Goal: Task Accomplishment & Management: Complete application form

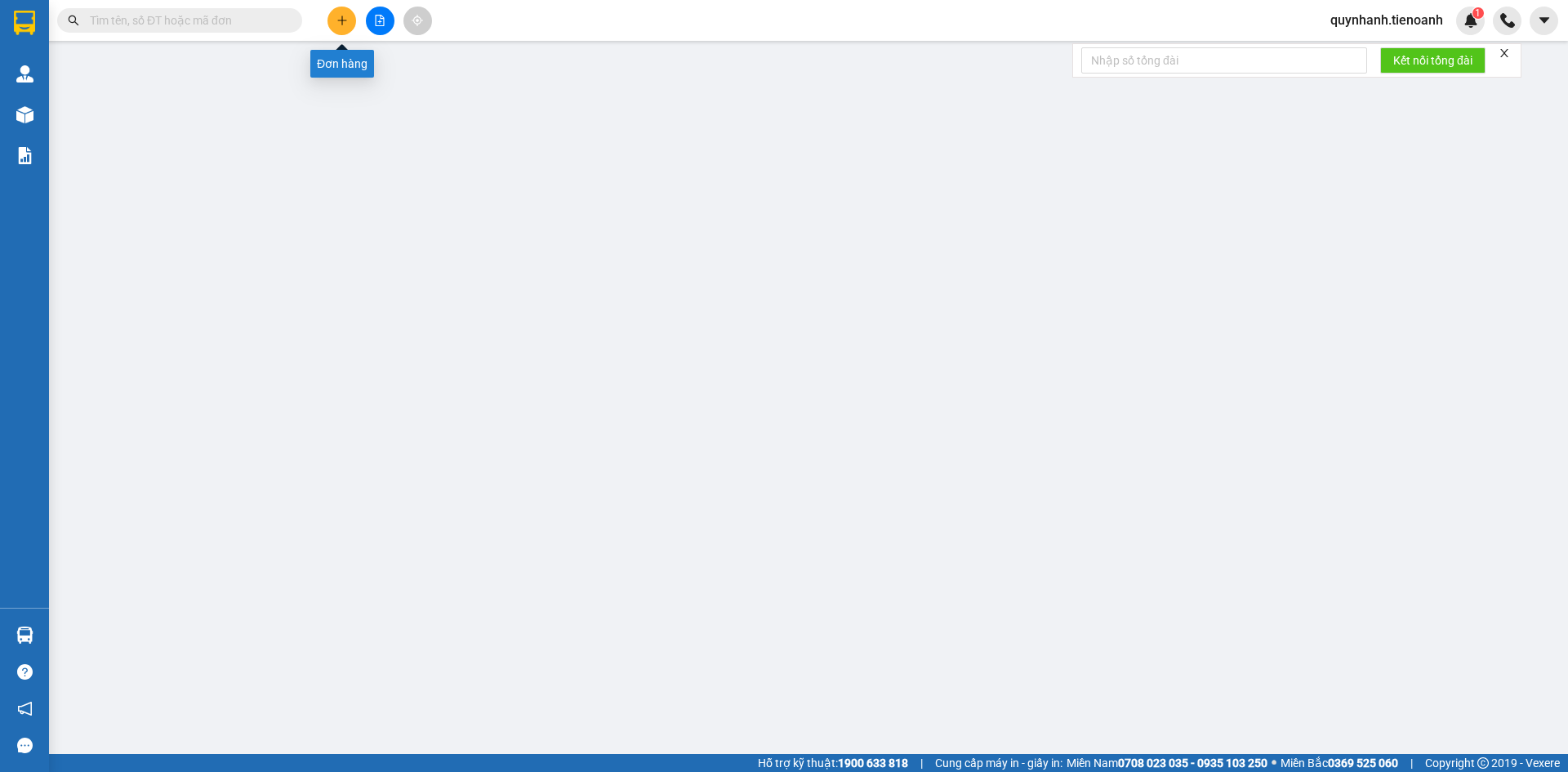
click at [341, 20] on icon "plus" at bounding box center [342, 20] width 9 height 1
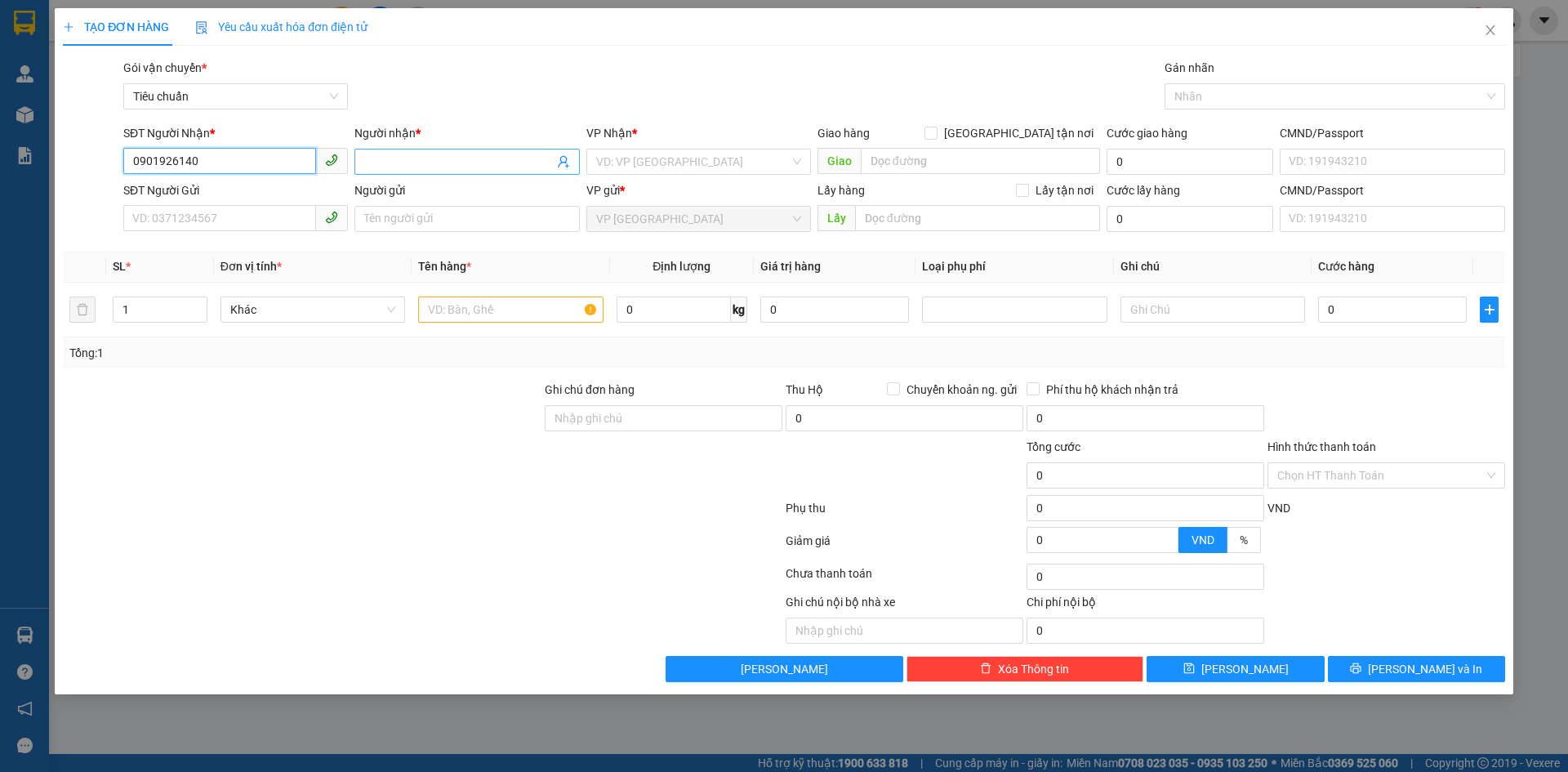
type input "0901926140"
click at [415, 156] on input "Người nhận *" at bounding box center [458, 161] width 189 height 18
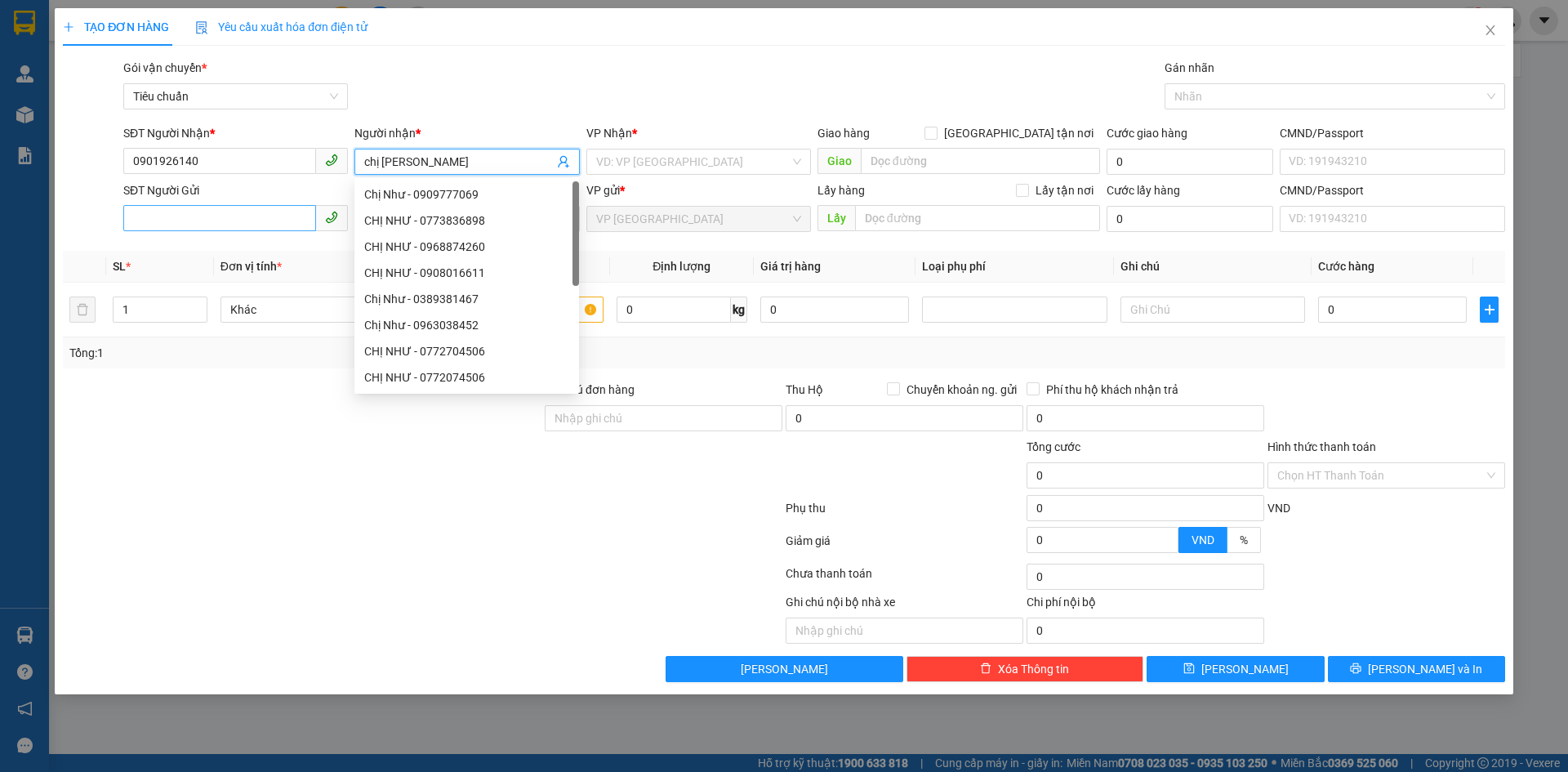
type input "chị [PERSON_NAME]"
click at [219, 226] on input "SĐT Người Gửi" at bounding box center [219, 218] width 193 height 26
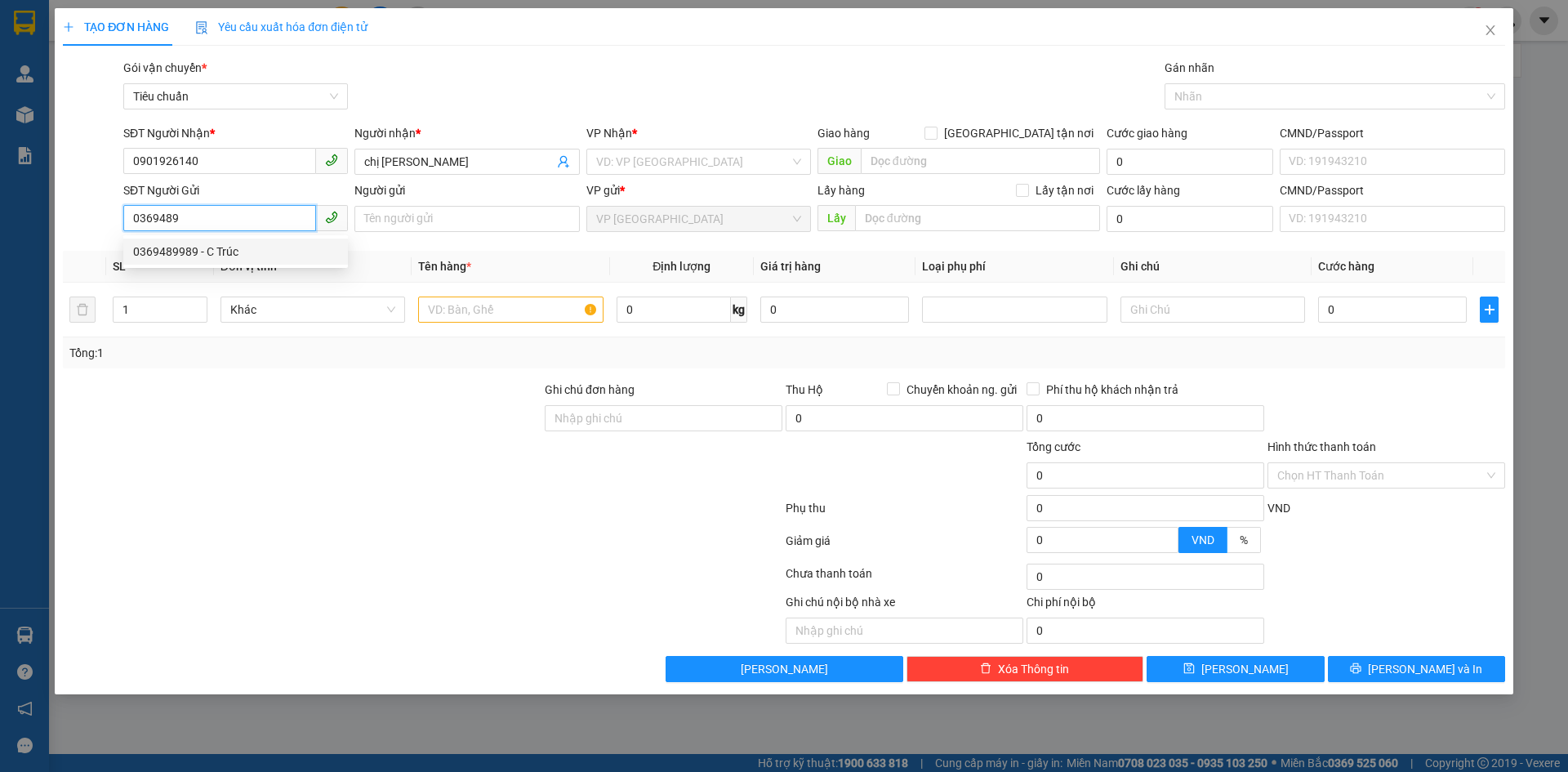
drag, startPoint x: 216, startPoint y: 254, endPoint x: 280, endPoint y: 239, distance: 65.7
click at [217, 253] on div "0369489989 - C Trúc" at bounding box center [236, 251] width 205 height 18
type input "0369489989"
type input "C Trúc"
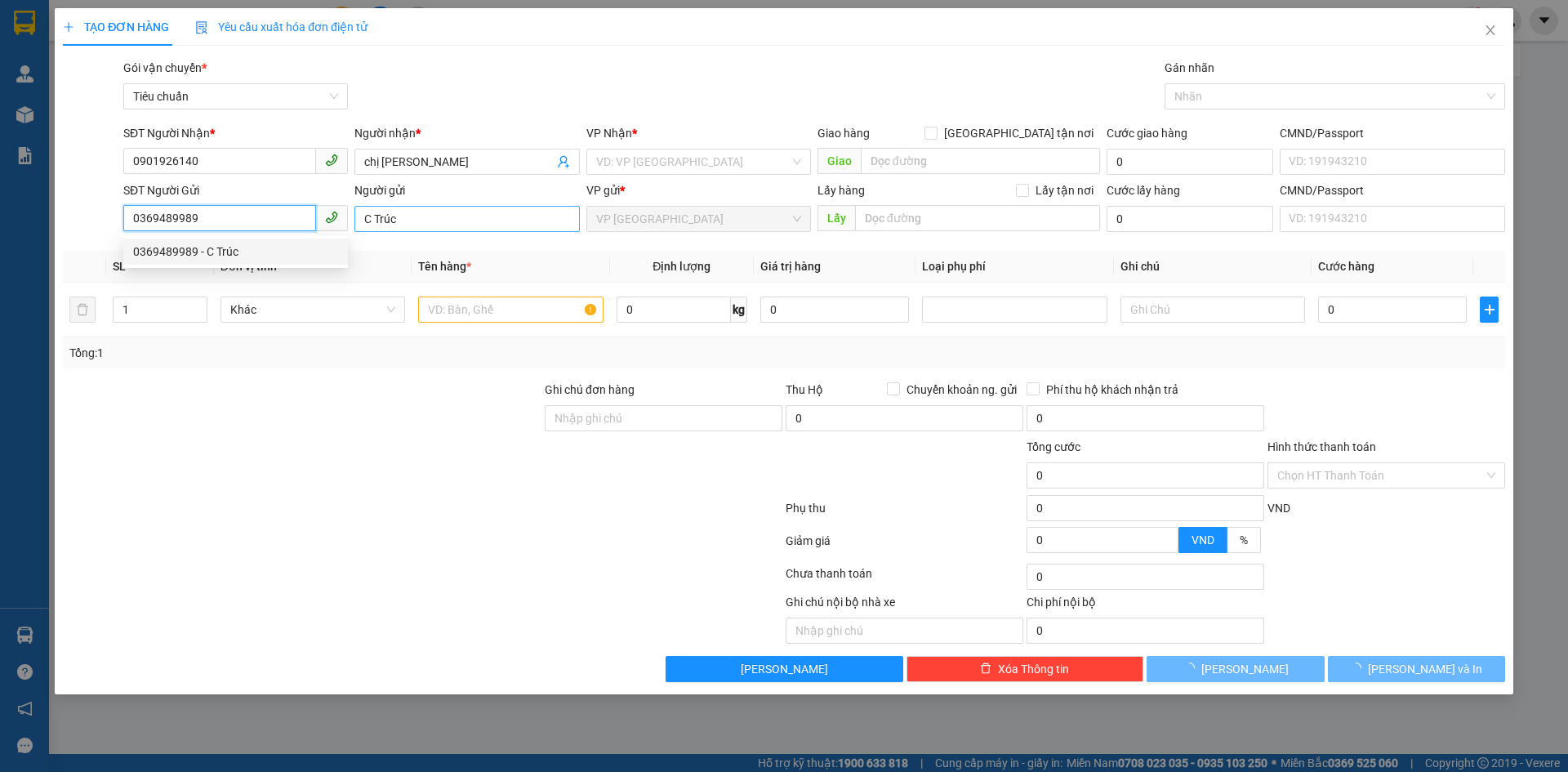
type input "60.000"
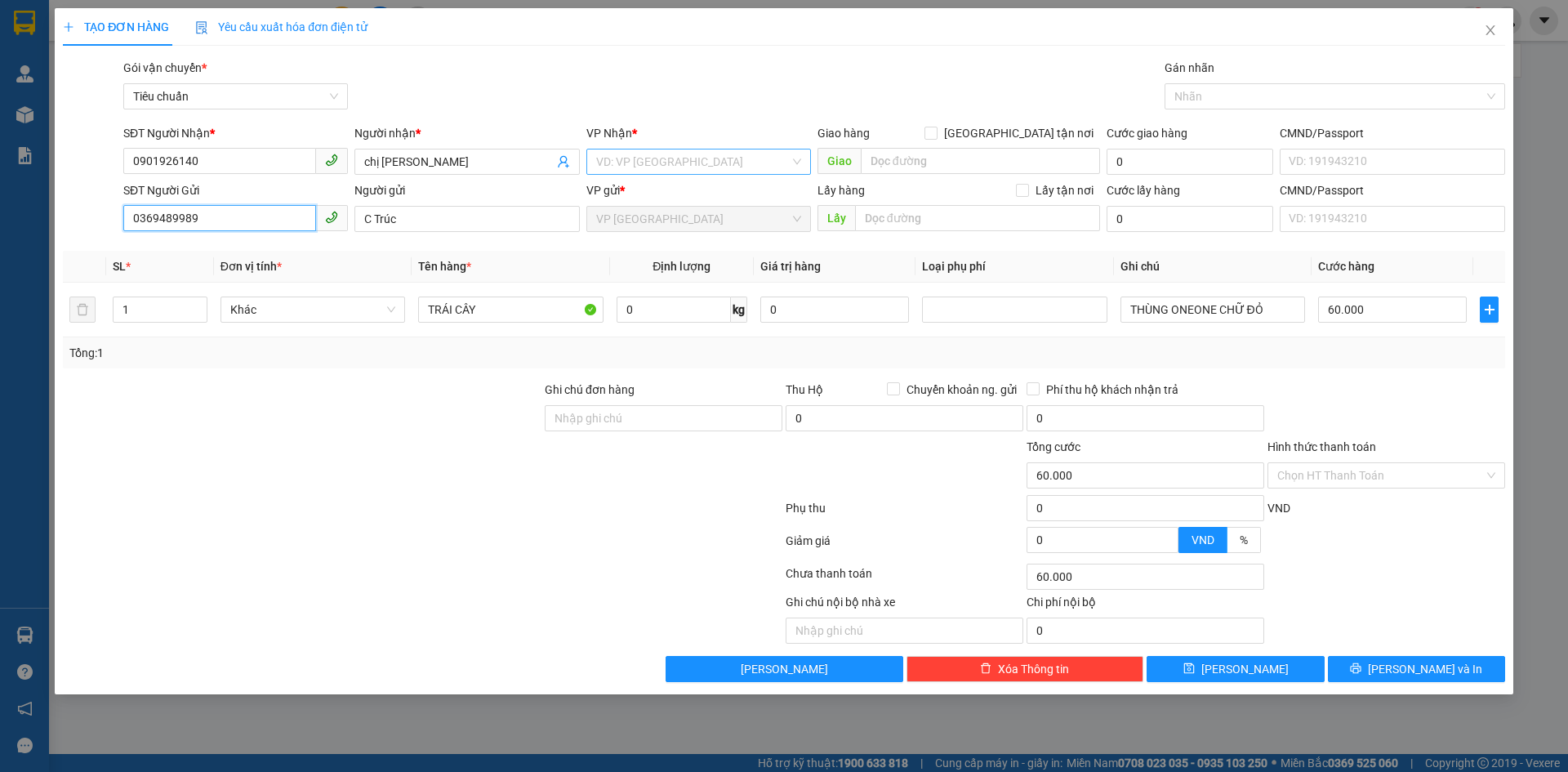
type input "0369489989"
click at [646, 150] on div "VP Nhận * VD: VP [GEOGRAPHIC_DATA]" at bounding box center [698, 152] width 224 height 57
click at [646, 159] on input "search" at bounding box center [693, 161] width 194 height 24
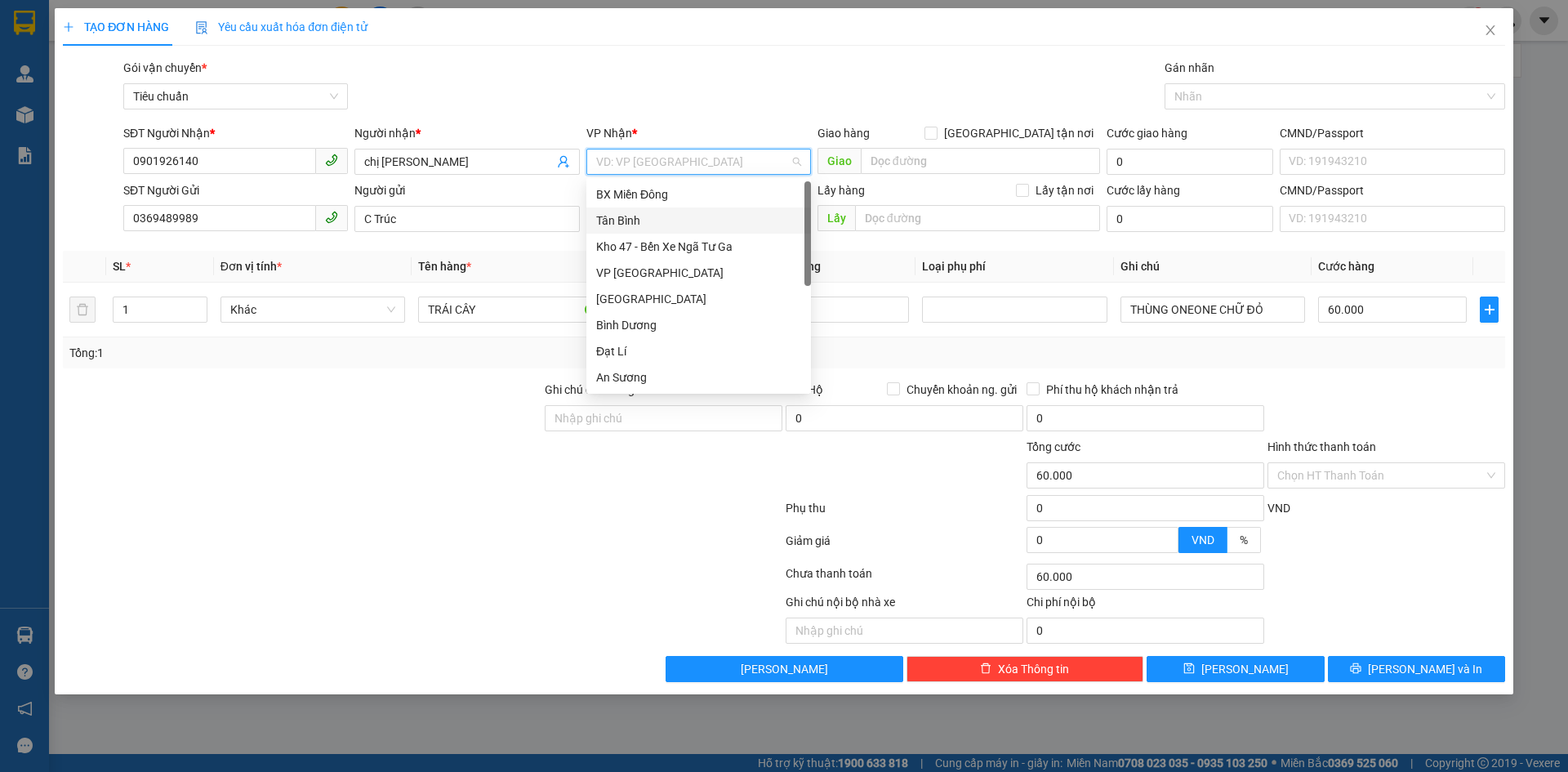
drag, startPoint x: 625, startPoint y: 226, endPoint x: 520, endPoint y: 287, distance: 121.4
click at [624, 224] on div "Tân Bình" at bounding box center [698, 220] width 205 height 18
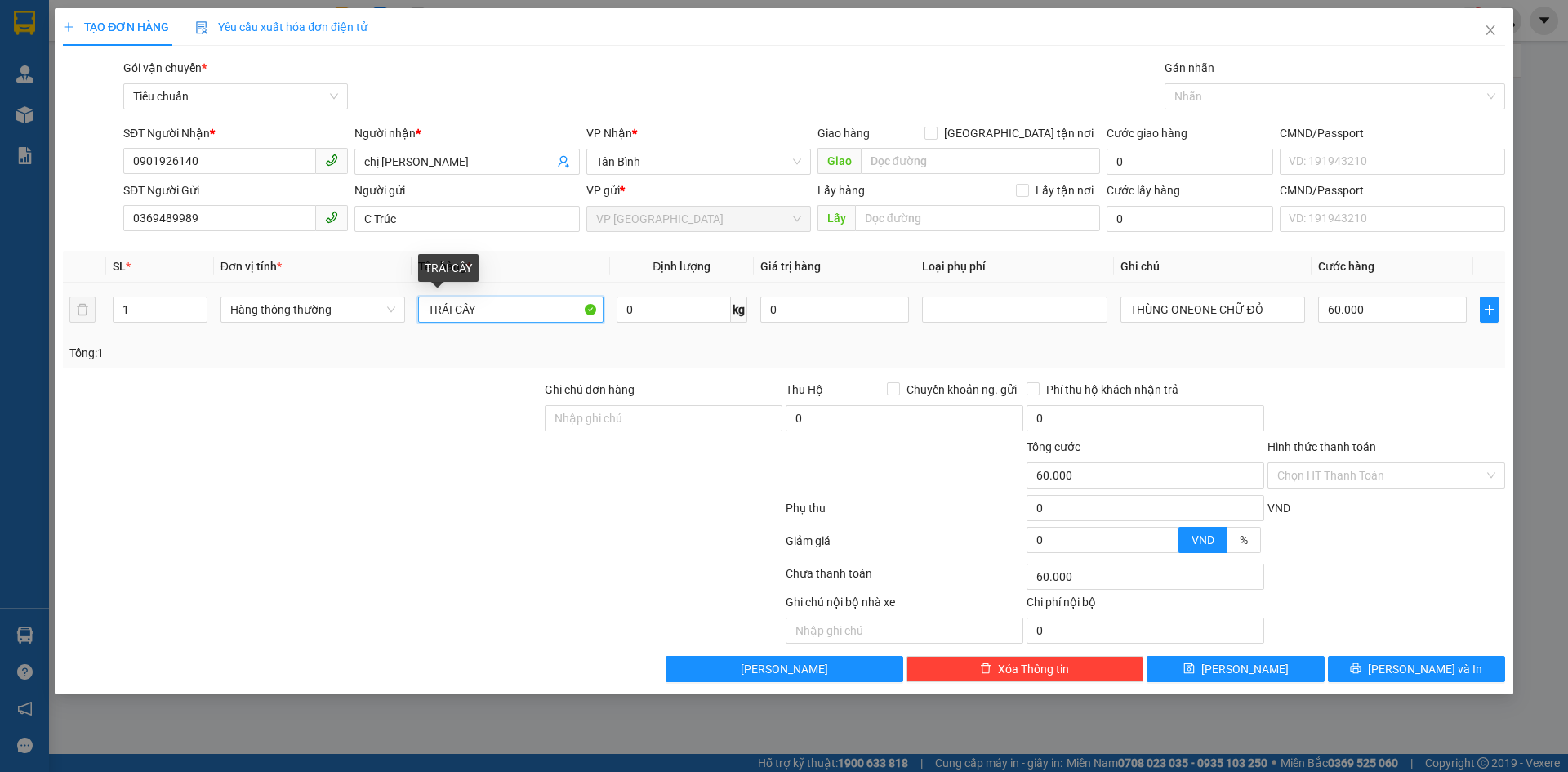
click at [521, 308] on input "TRÁI CÂY" at bounding box center [510, 309] width 184 height 26
click at [507, 308] on input "TRÁI CÂY" at bounding box center [510, 309] width 184 height 26
type input "T"
type input "D"
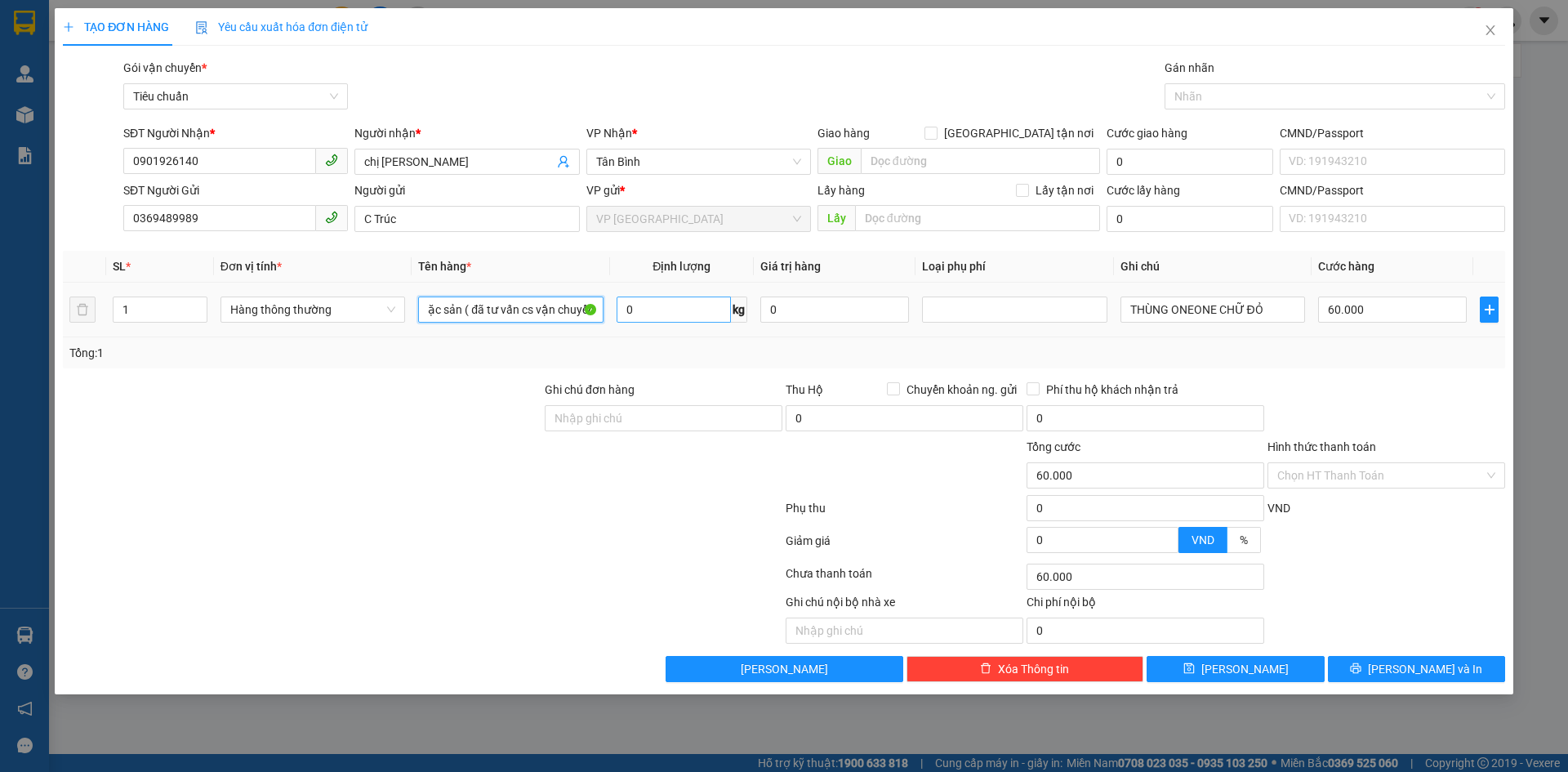
type input "Đặc sản ( đã tư vấn cs vận chuyển)"
click at [669, 305] on input "0" at bounding box center [673, 309] width 115 height 26
type input "6"
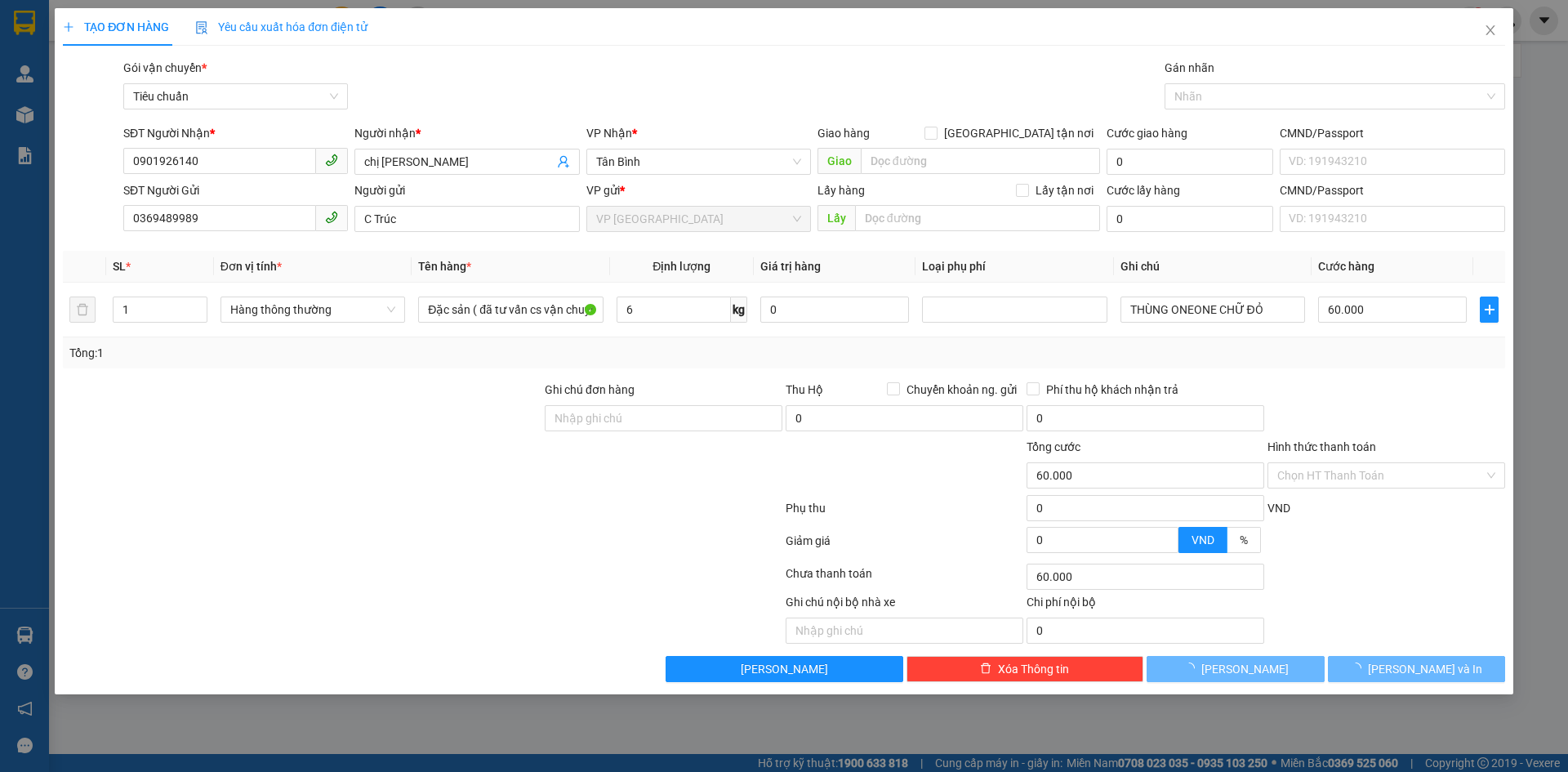
drag, startPoint x: 858, startPoint y: 344, endPoint x: 1456, endPoint y: 337, distance: 598.0
click at [858, 342] on div "Tổng: 1" at bounding box center [784, 352] width 1442 height 31
type input "40.000"
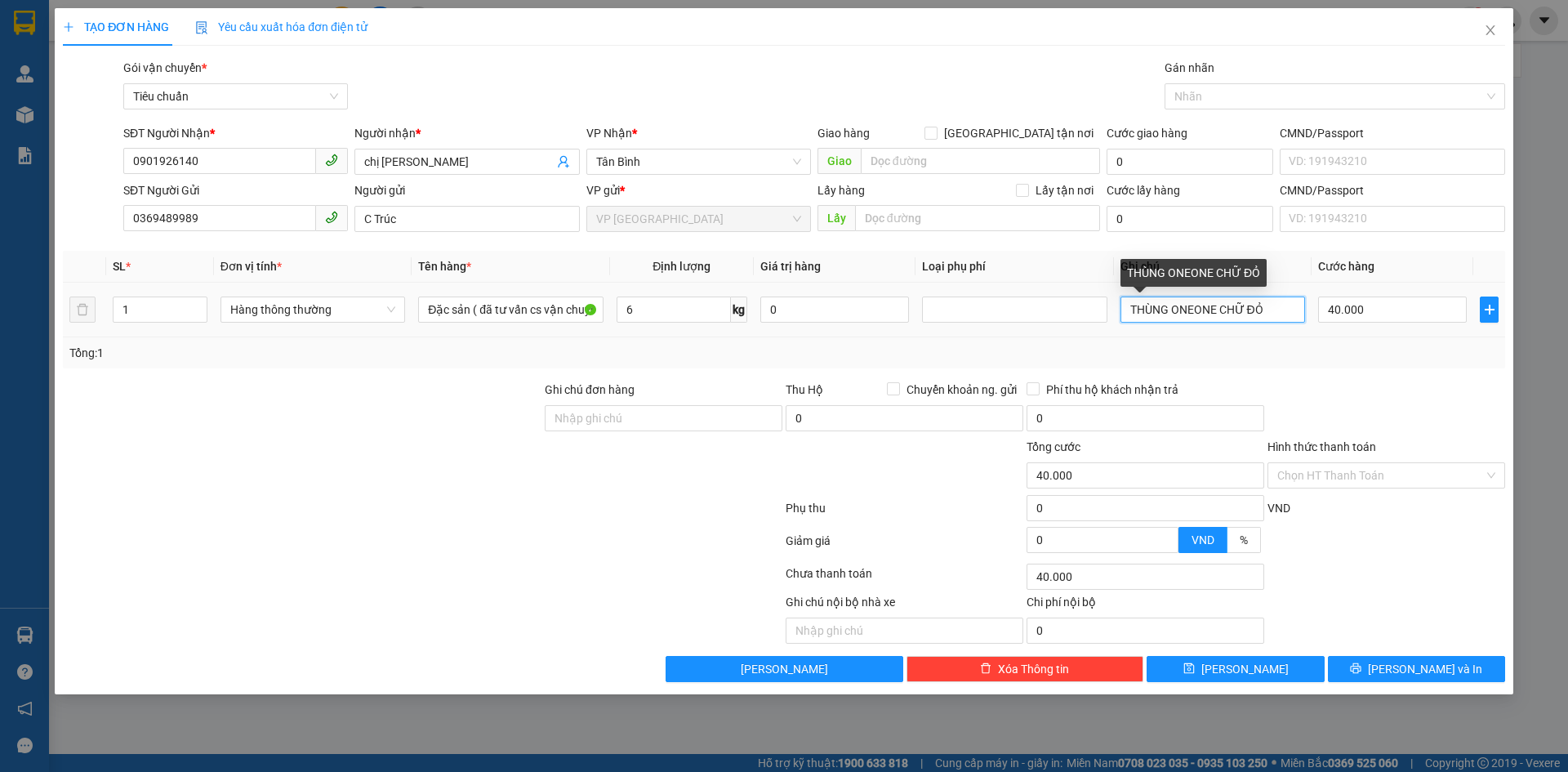
drag, startPoint x: 1290, startPoint y: 311, endPoint x: 1075, endPoint y: 336, distance: 216.4
click at [1075, 336] on tr "1 Hàng thông thường Đặc sản ( đã tư vấn cs vận chuyển) 6 kg 0 THÙNG ONEONE CHỮ …" at bounding box center [784, 309] width 1442 height 55
type input "Thùng chữ xanh"
click at [1376, 474] on input "Hình thức thanh toán" at bounding box center [1380, 475] width 207 height 24
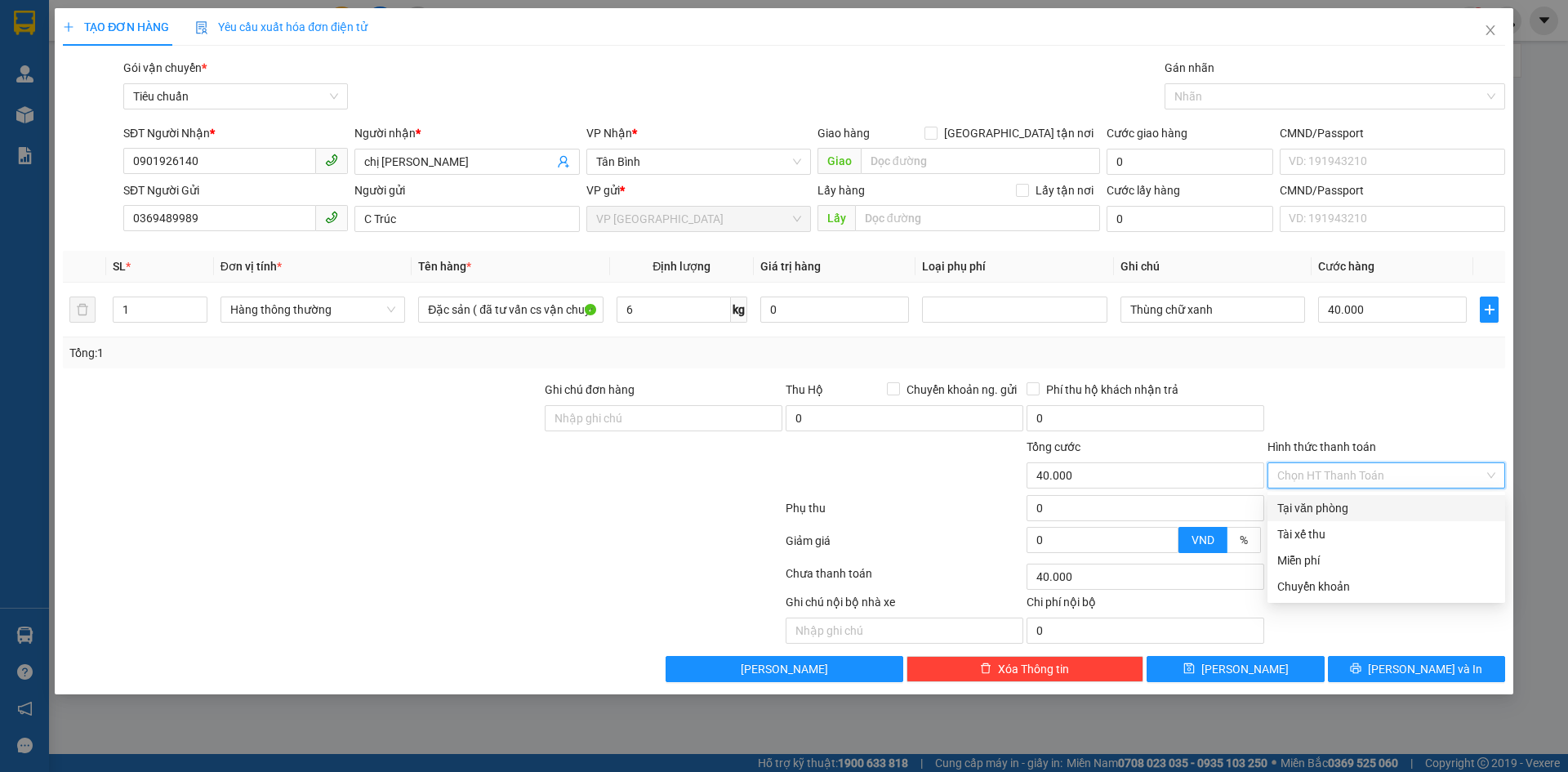
click at [1319, 508] on div "Tại văn phòng" at bounding box center [1386, 508] width 218 height 18
type input "0"
click at [1333, 506] on div "Tại văn phòng" at bounding box center [1386, 508] width 218 height 18
click at [1246, 293] on div "Thùng chữ xanh" at bounding box center [1212, 309] width 184 height 33
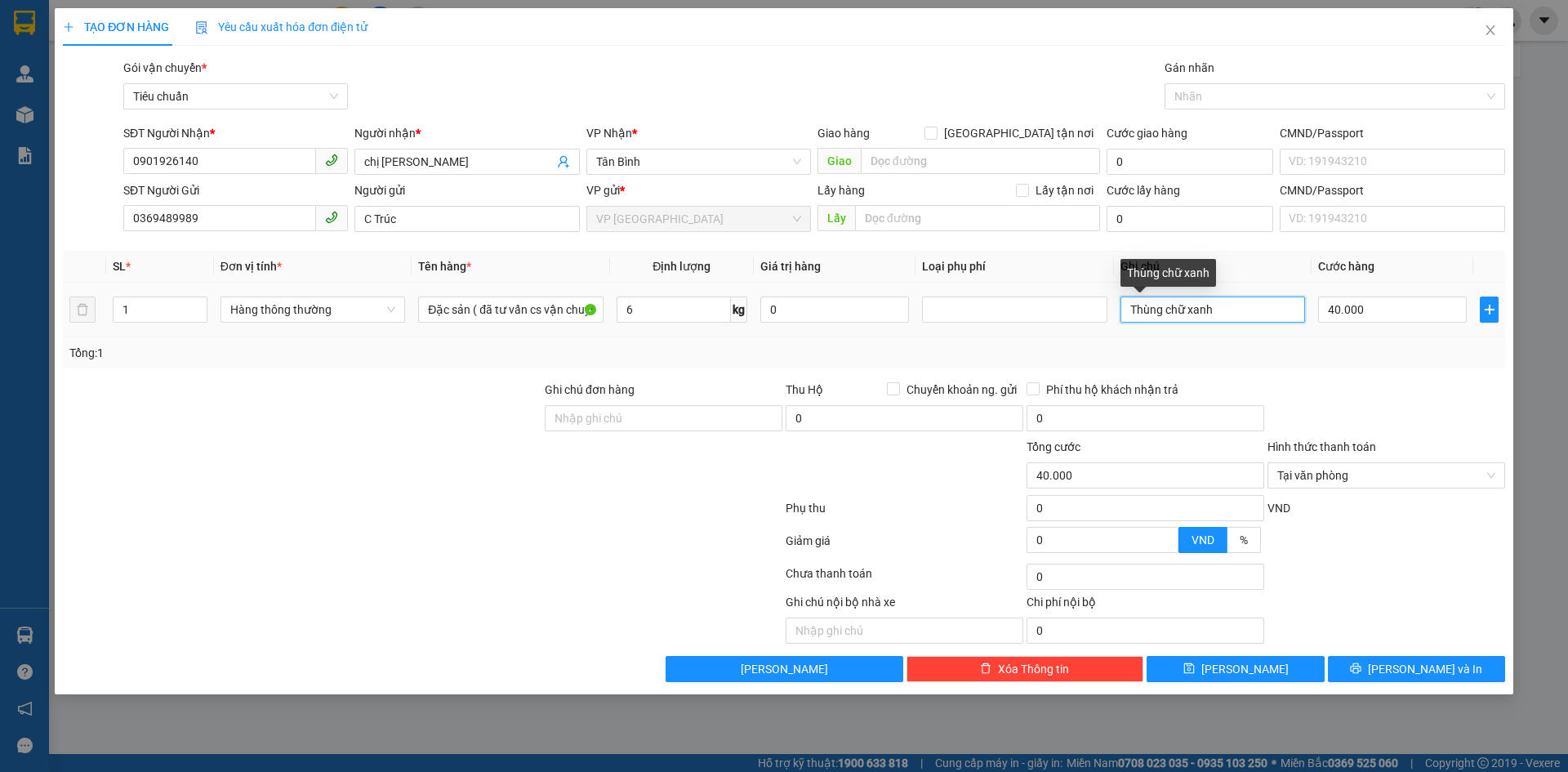
click at [1248, 305] on input "Thùng chữ xanh" at bounding box center [1212, 309] width 184 height 26
drag, startPoint x: 1256, startPoint y: 305, endPoint x: 1230, endPoint y: 309, distance: 26.3
click at [1230, 309] on input "Thùng chữ xanh BK Dex vỡ" at bounding box center [1212, 309] width 184 height 26
click at [1246, 315] on input "Thùng chữ xanh BK ỡ" at bounding box center [1212, 309] width 184 height 26
type input "Thùng chữ xanh BK Dễ vỡ"
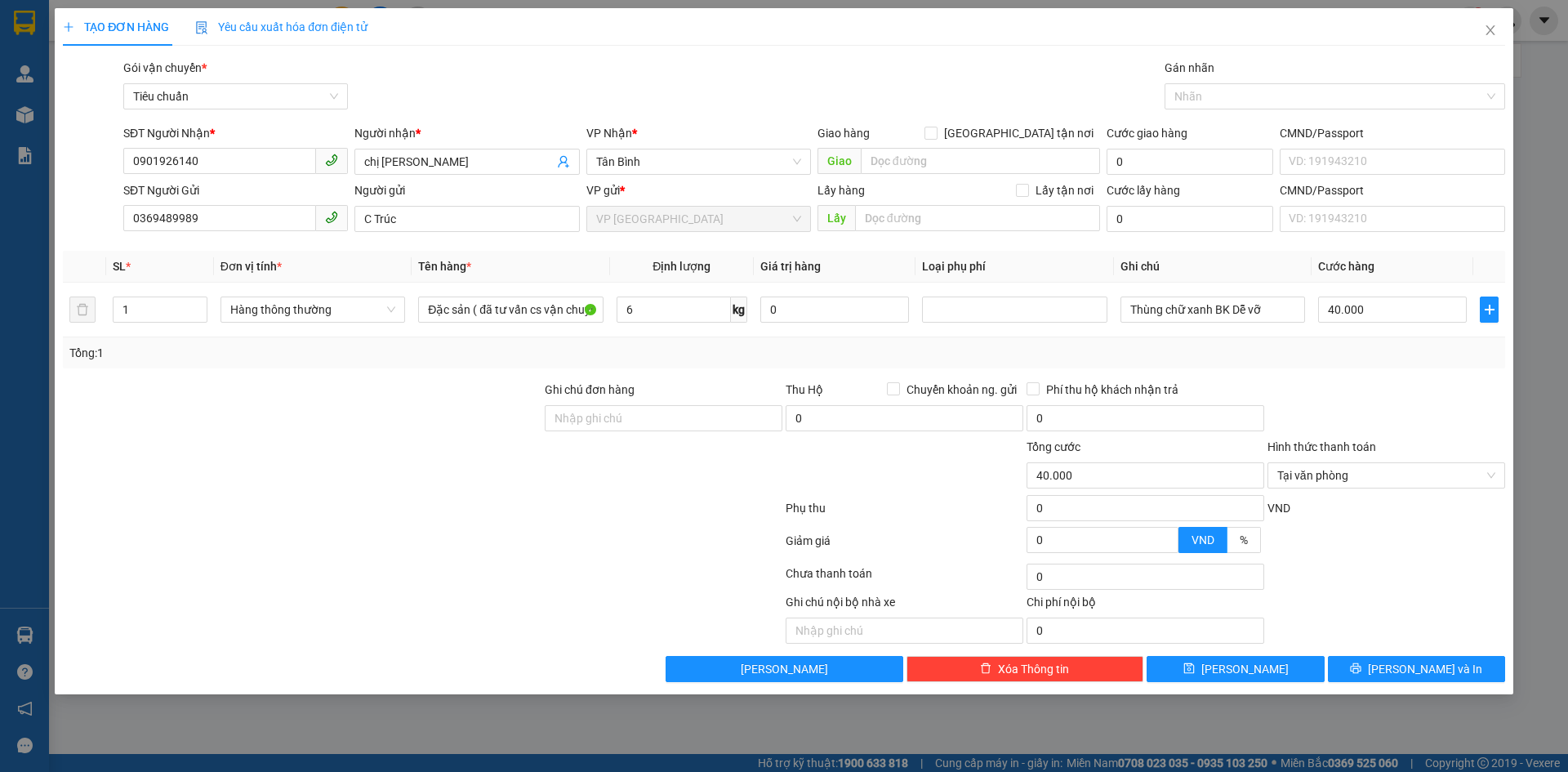
click at [1274, 367] on div "Transit Pickup Surcharge Ids Transit Deliver Surcharge Ids Transit Deliver Surc…" at bounding box center [784, 370] width 1442 height 623
click at [1318, 334] on td "40.000" at bounding box center [1392, 309] width 162 height 55
click at [1361, 669] on icon "printer" at bounding box center [1355, 668] width 11 height 11
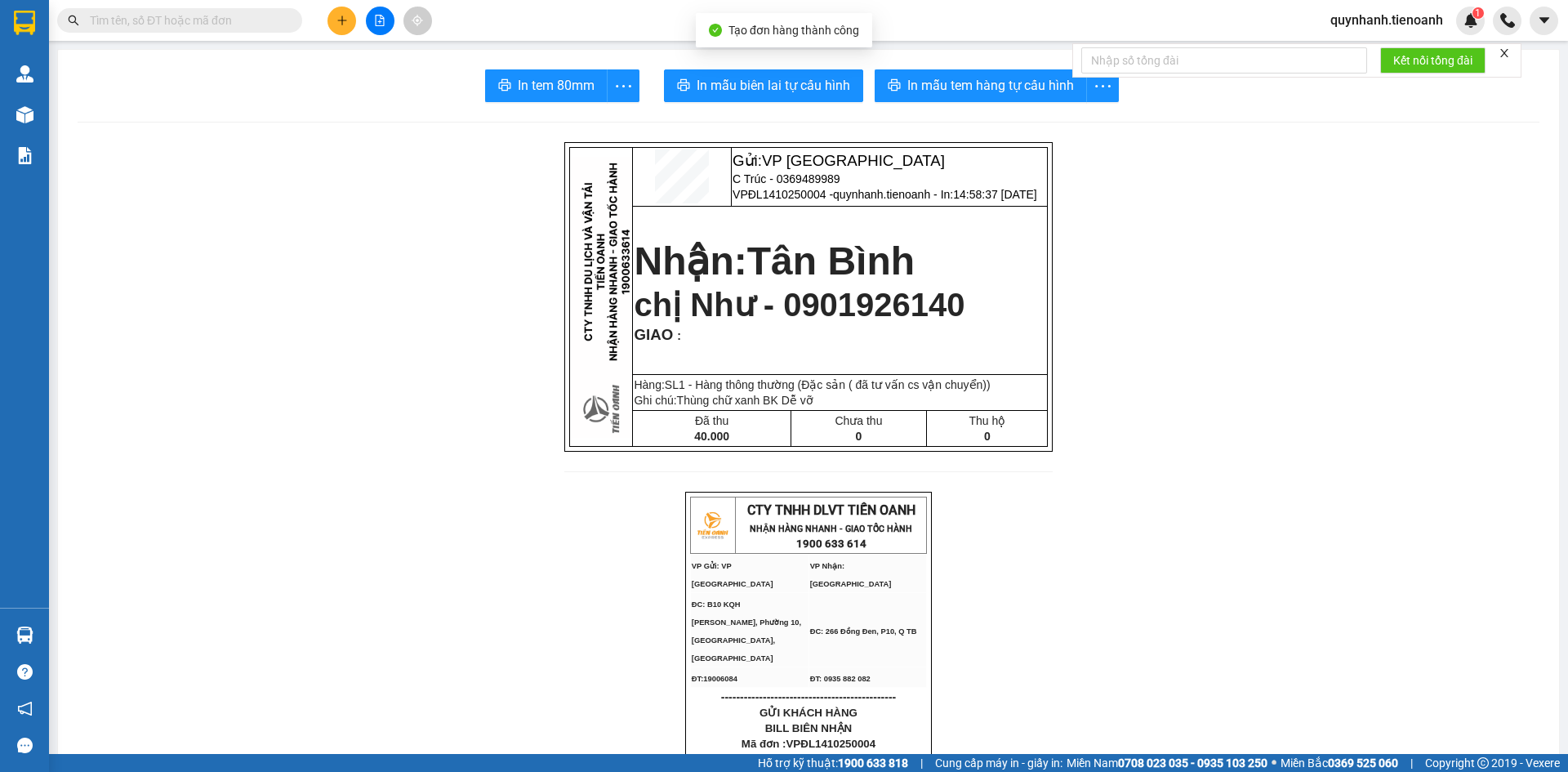
click at [808, 85] on span "In mẫu biên lai tự cấu hình" at bounding box center [773, 86] width 154 height 20
drag, startPoint x: 1023, startPoint y: 79, endPoint x: 1026, endPoint y: 71, distance: 8.5
click at [1023, 78] on span "In mẫu tem hàng tự cấu hình" at bounding box center [990, 86] width 167 height 20
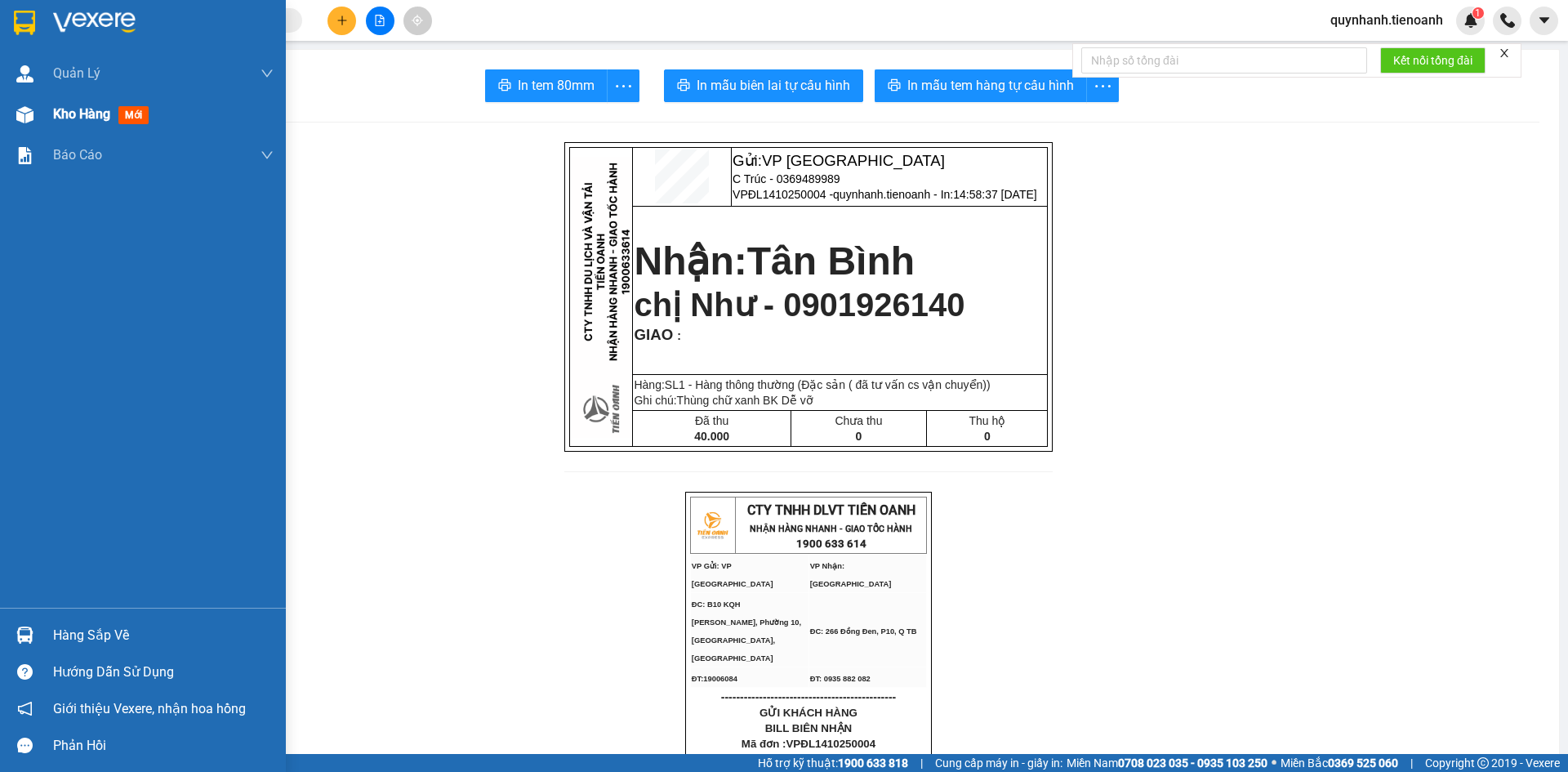
click at [72, 120] on span "Kho hàng" at bounding box center [81, 114] width 57 height 16
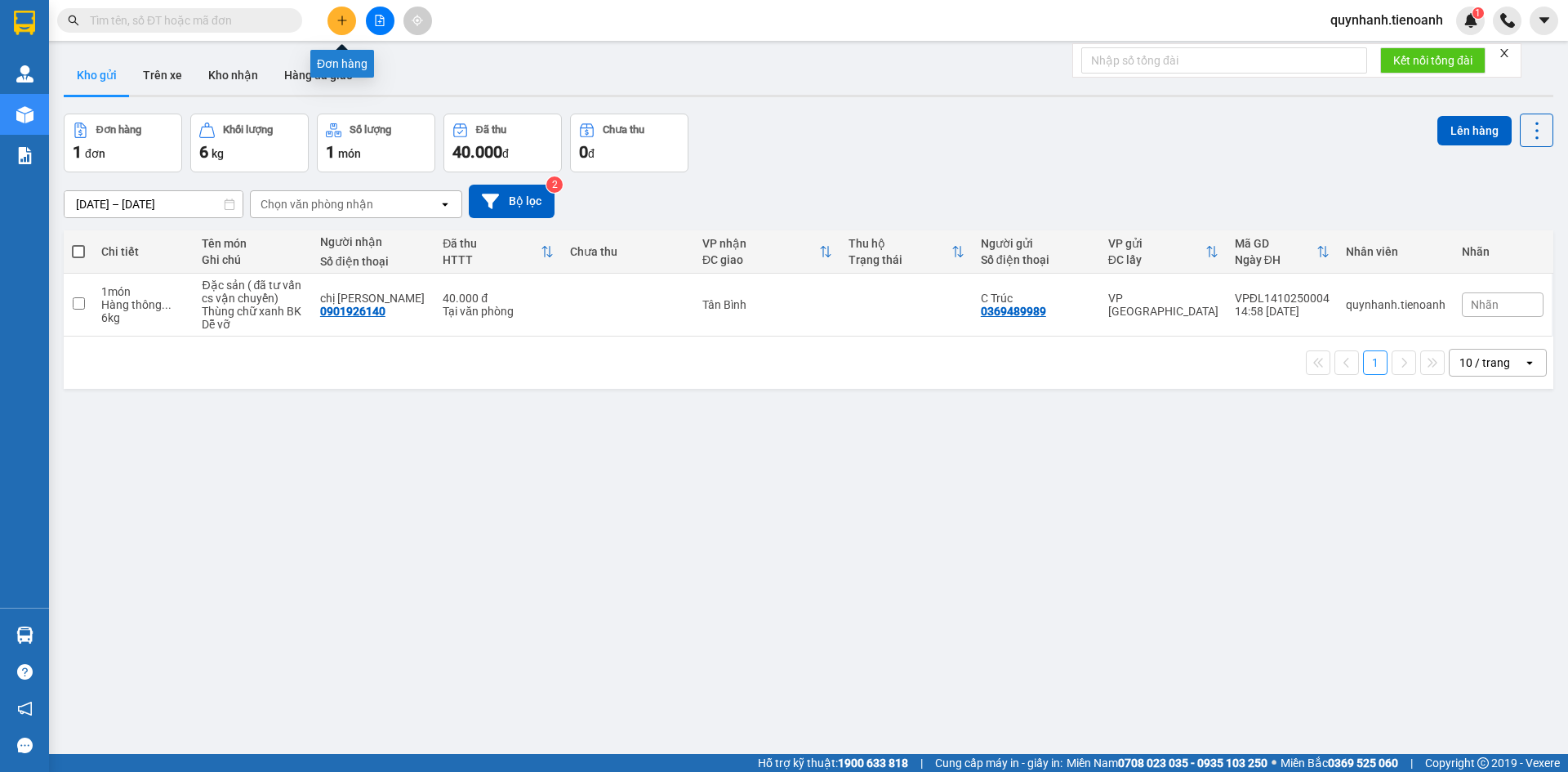
click at [344, 28] on button at bounding box center [342, 20] width 29 height 29
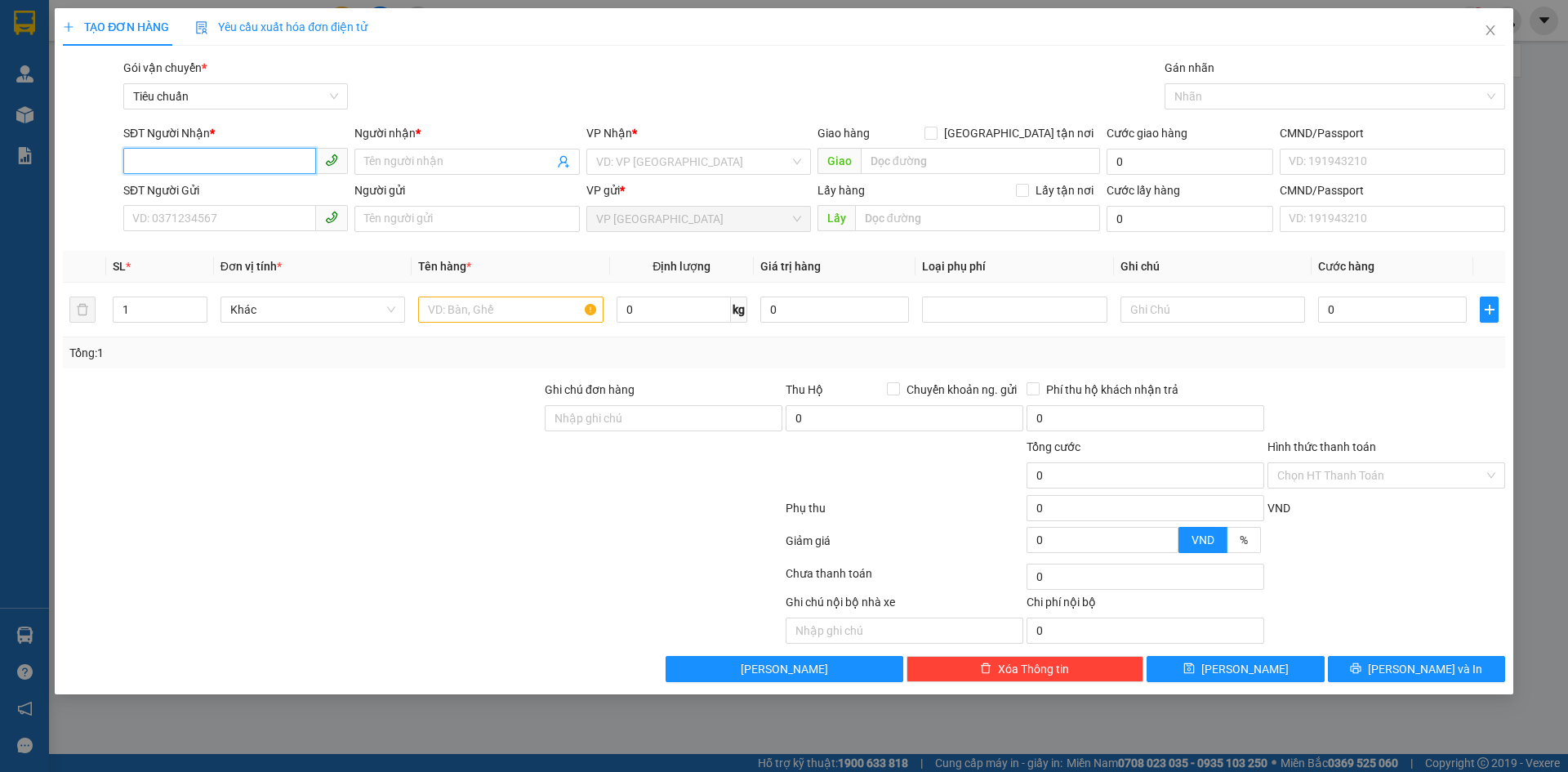
click at [268, 153] on input "SĐT Người Nhận *" at bounding box center [219, 161] width 193 height 26
click at [249, 198] on div "0862304300 - ANH ĐIỀN" at bounding box center [236, 194] width 205 height 18
type input "0862304300"
type input "ANH ĐIỀN"
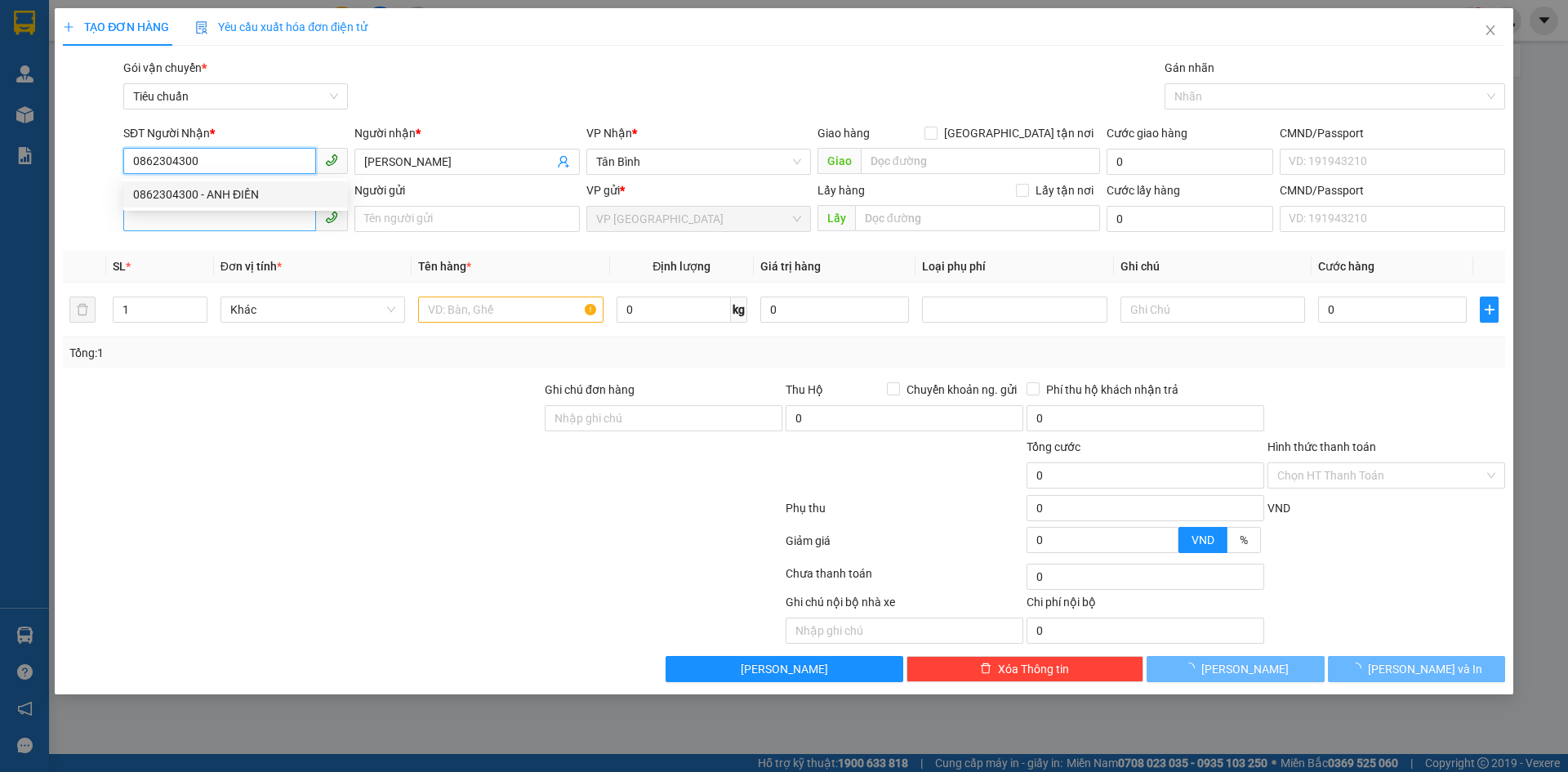
type input "40.000"
type input "0862304300"
click at [242, 212] on input "SĐT Người Gửi" at bounding box center [219, 218] width 193 height 26
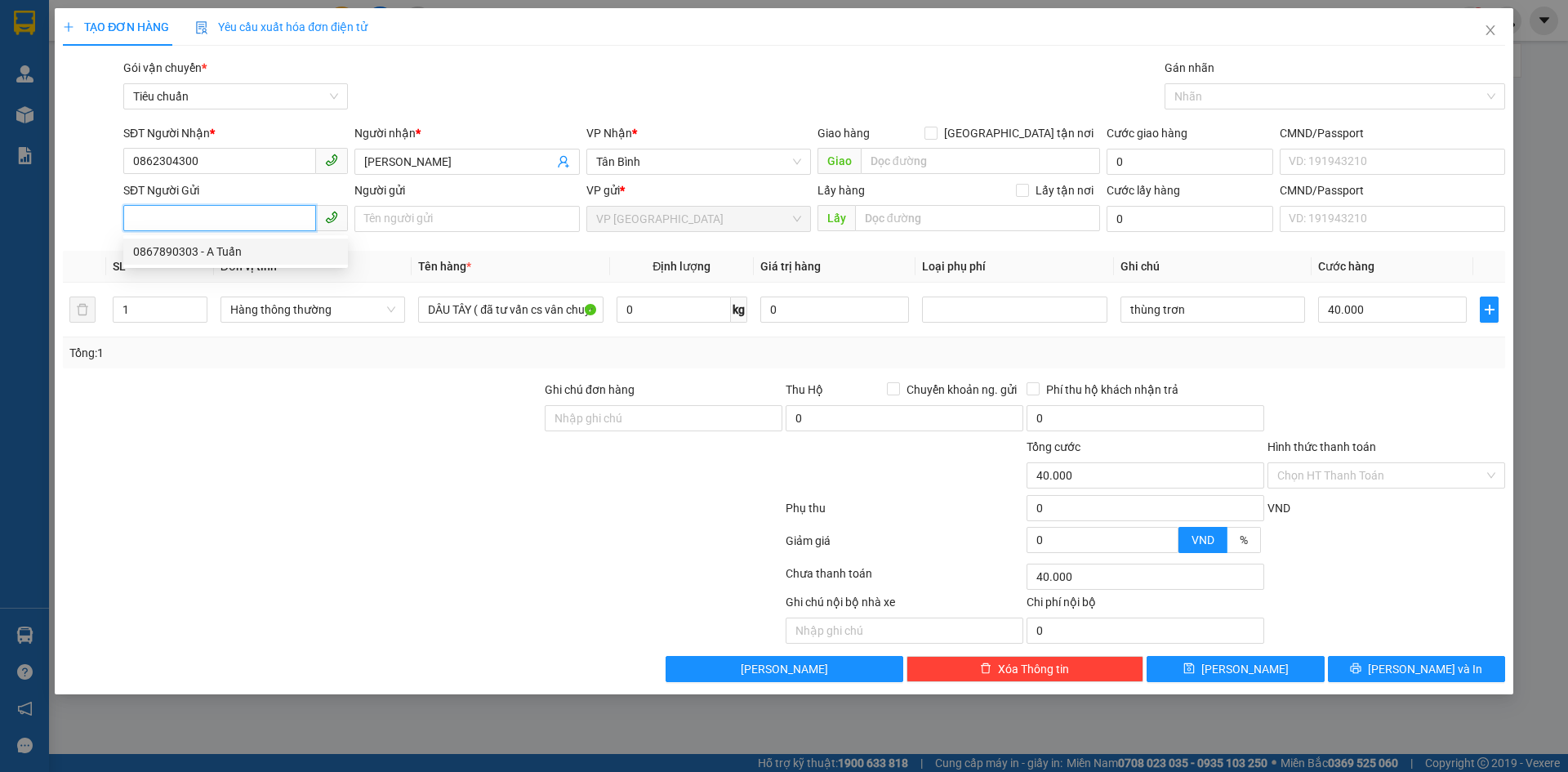
click at [238, 247] on div "0867890303 - A Tuấn" at bounding box center [236, 251] width 205 height 18
type input "0867890303"
type input "A Tuấn"
click at [660, 313] on input "0" at bounding box center [673, 309] width 115 height 26
type input "50"
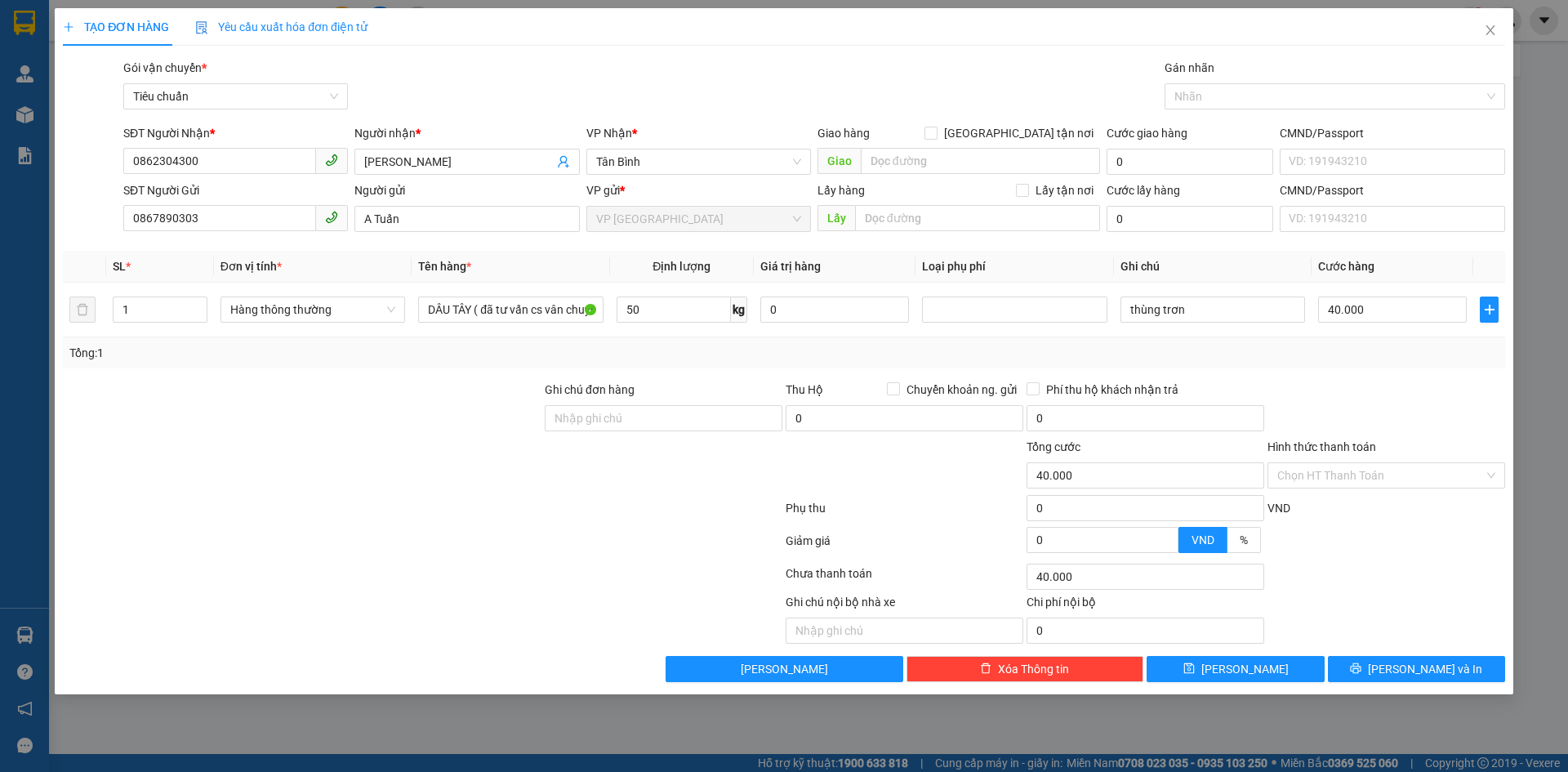
click at [893, 352] on div "Tổng: 1" at bounding box center [784, 352] width 1429 height 18
type input "90.000"
click at [647, 315] on input "50" at bounding box center [673, 309] width 115 height 26
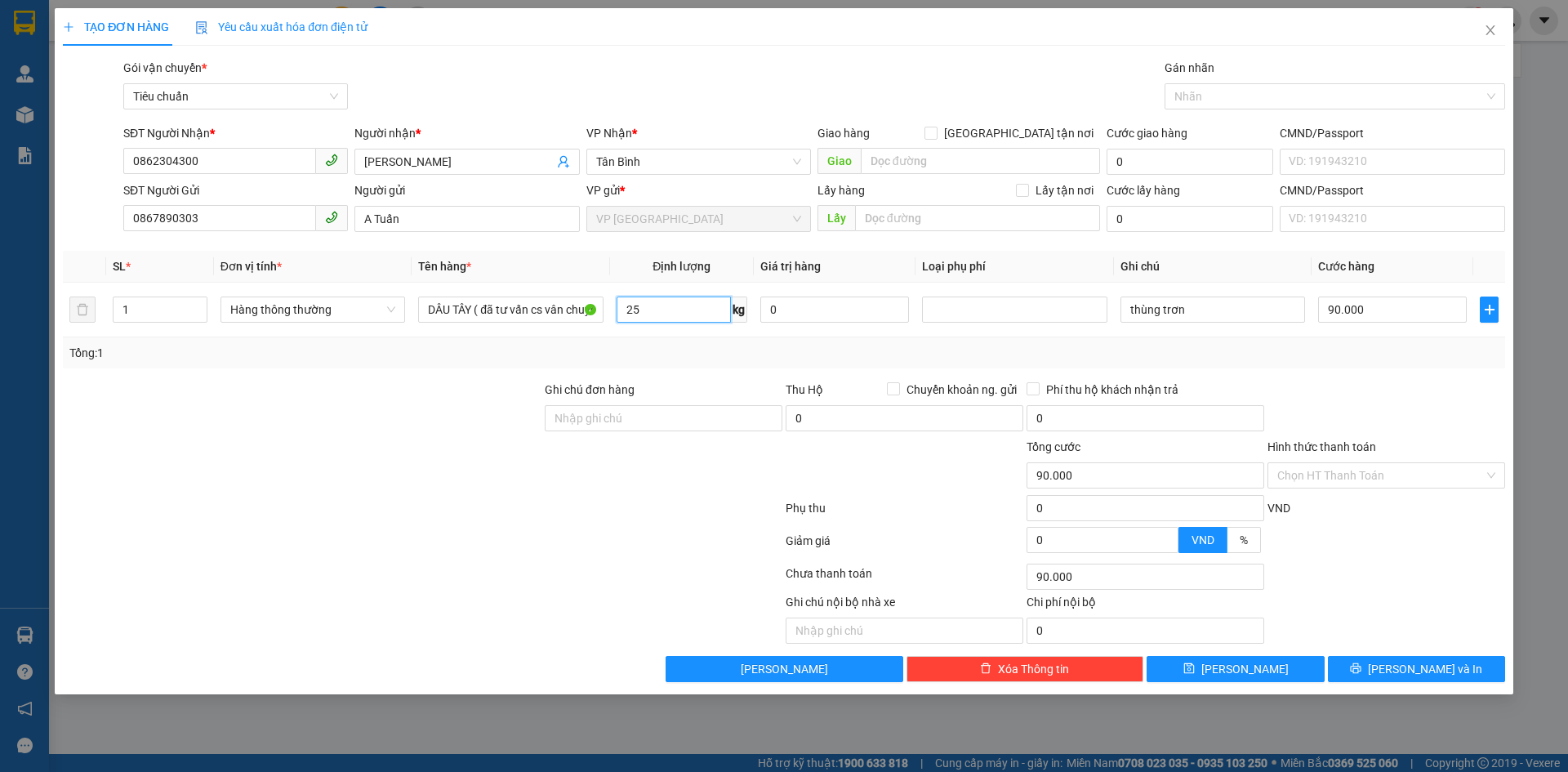
type input "25"
click at [653, 344] on div "Tổng: 1" at bounding box center [784, 352] width 1429 height 18
type input "60.000"
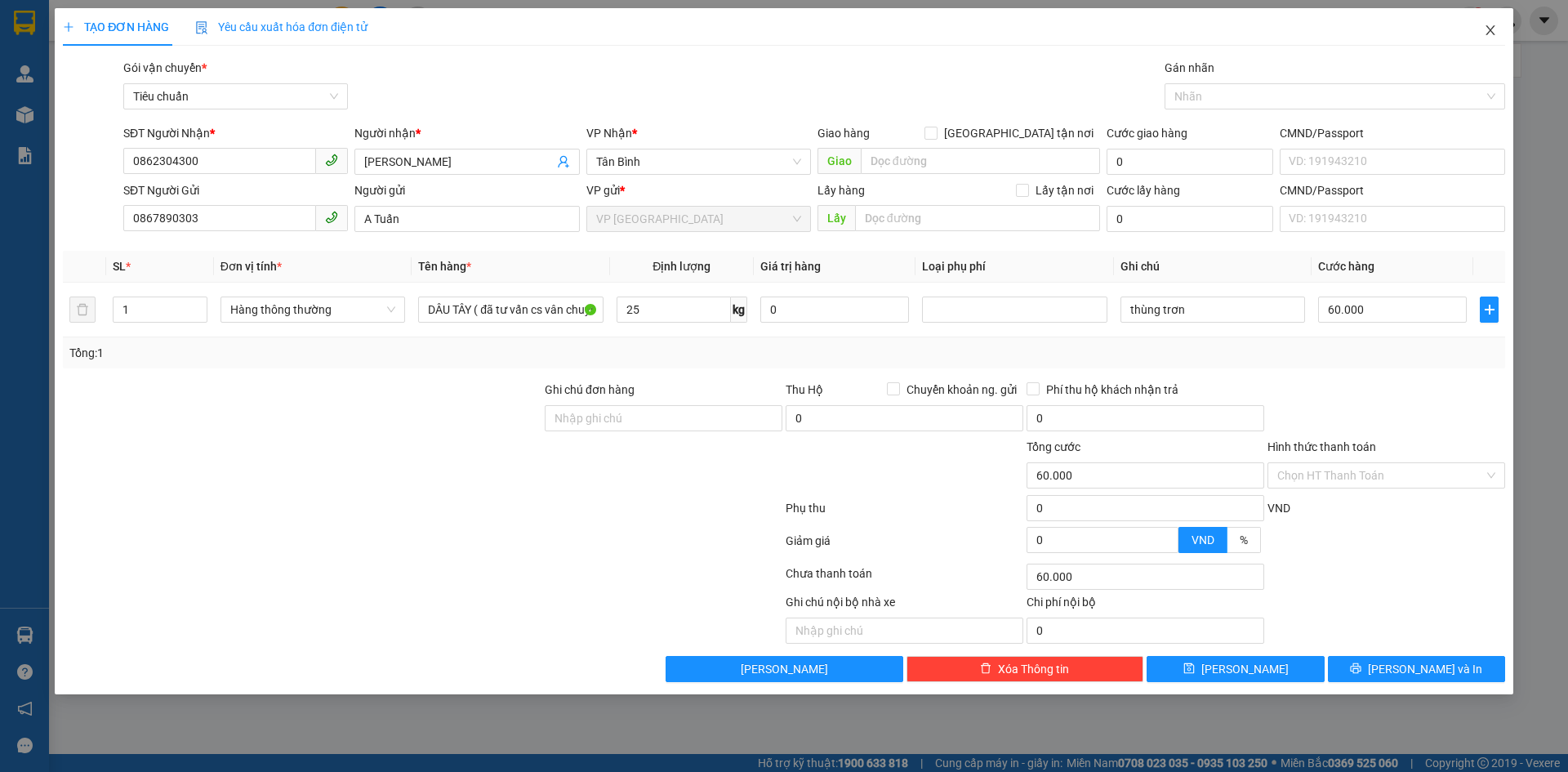
drag, startPoint x: 1494, startPoint y: 36, endPoint x: 1473, endPoint y: 47, distance: 23.7
click at [1493, 38] on span "Close" at bounding box center [1490, 31] width 46 height 46
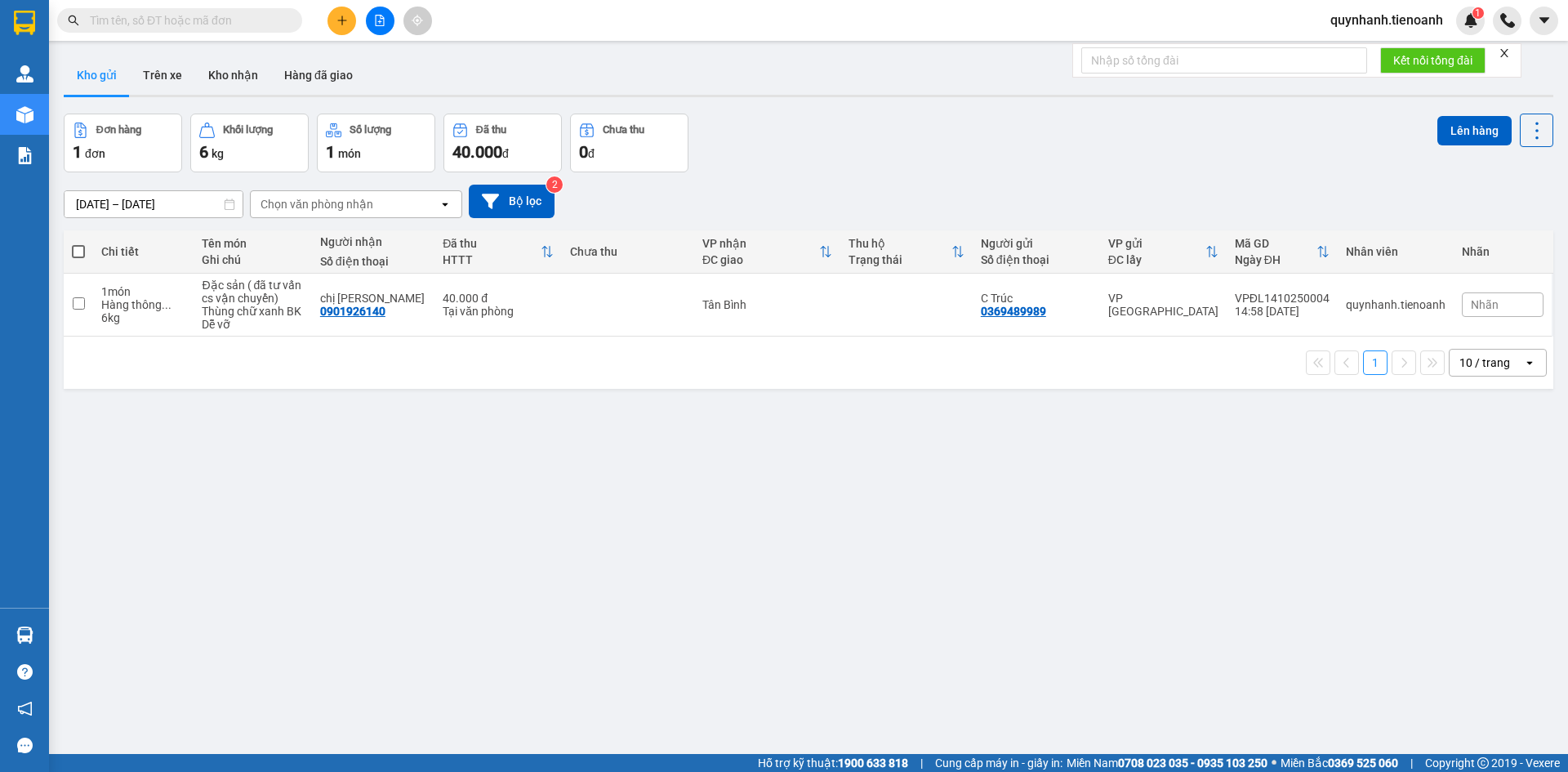
click at [279, 19] on input "text" at bounding box center [185, 20] width 193 height 18
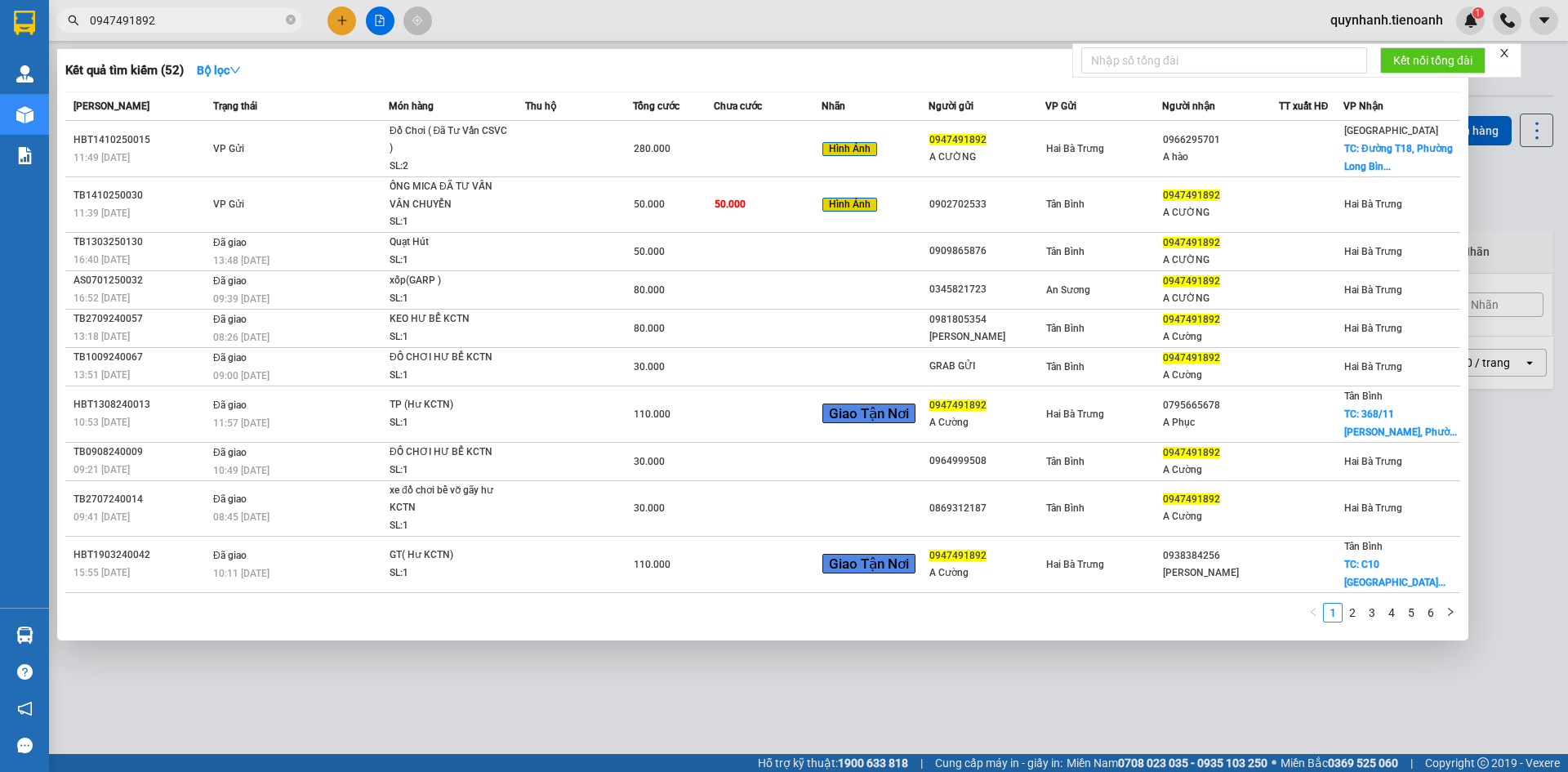
type input "0947491892"
